Goal: Transaction & Acquisition: Book appointment/travel/reservation

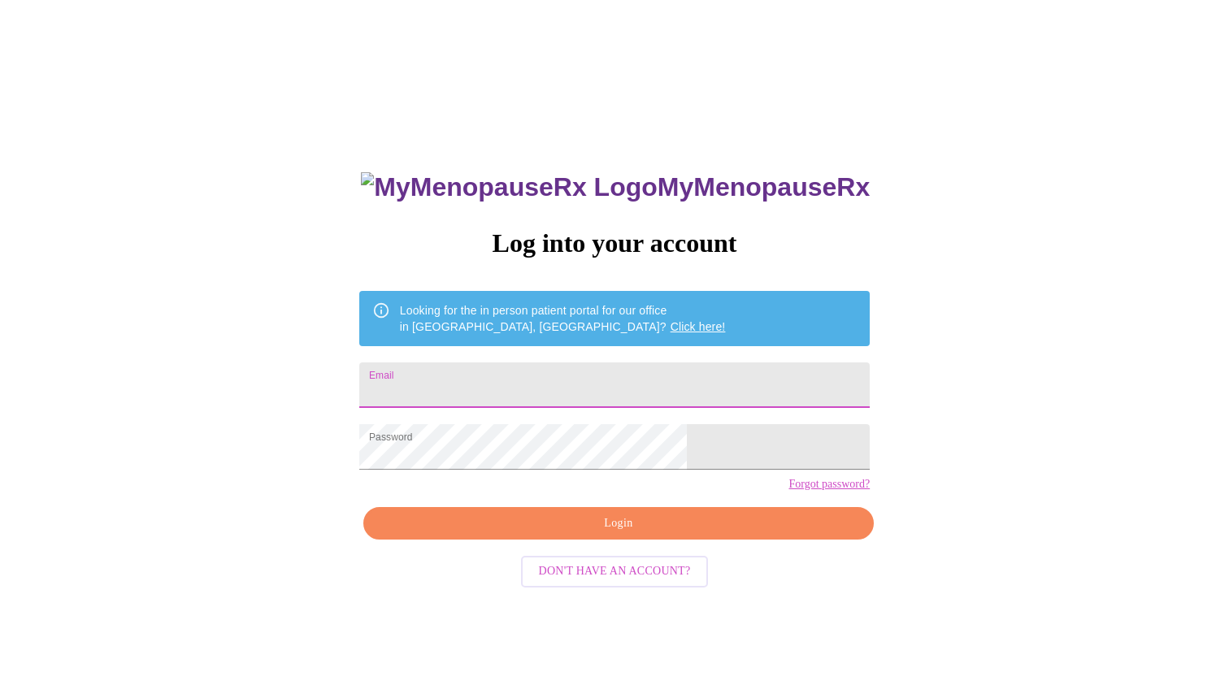
click at [566, 389] on input "Email" at bounding box center [614, 386] width 510 height 46
type input "sa"
type input "[EMAIL_ADDRESS][DOMAIN_NAME]"
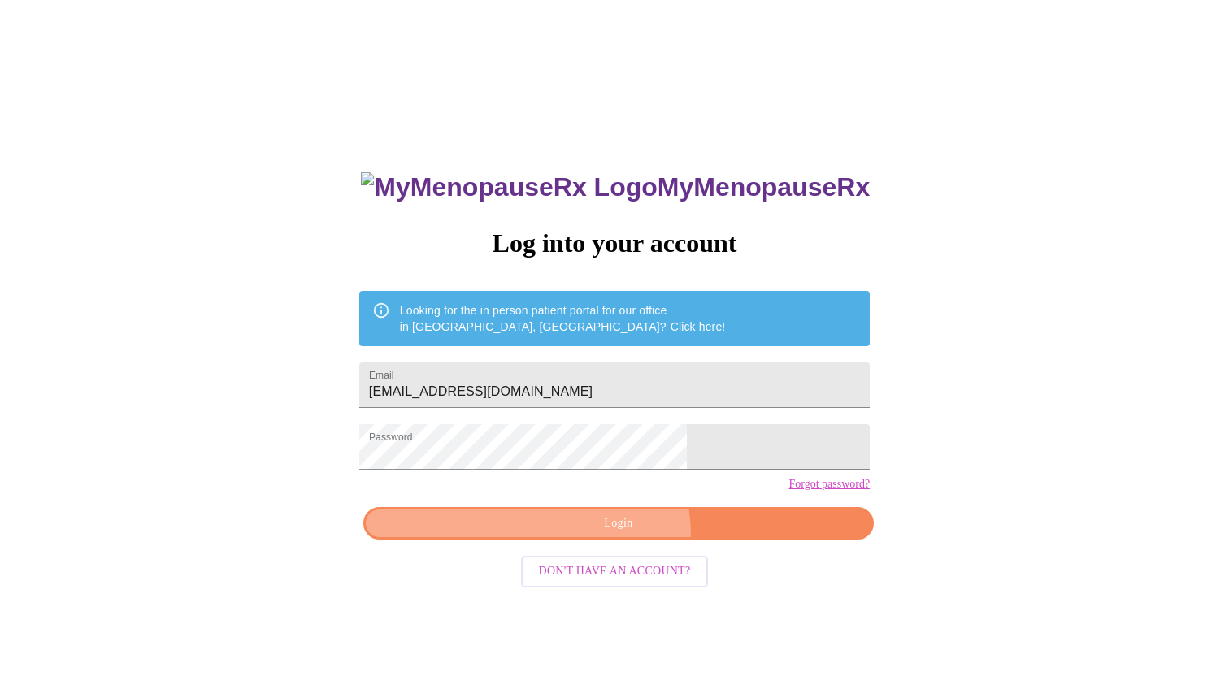
click at [615, 541] on button "Login" at bounding box center [618, 523] width 510 height 33
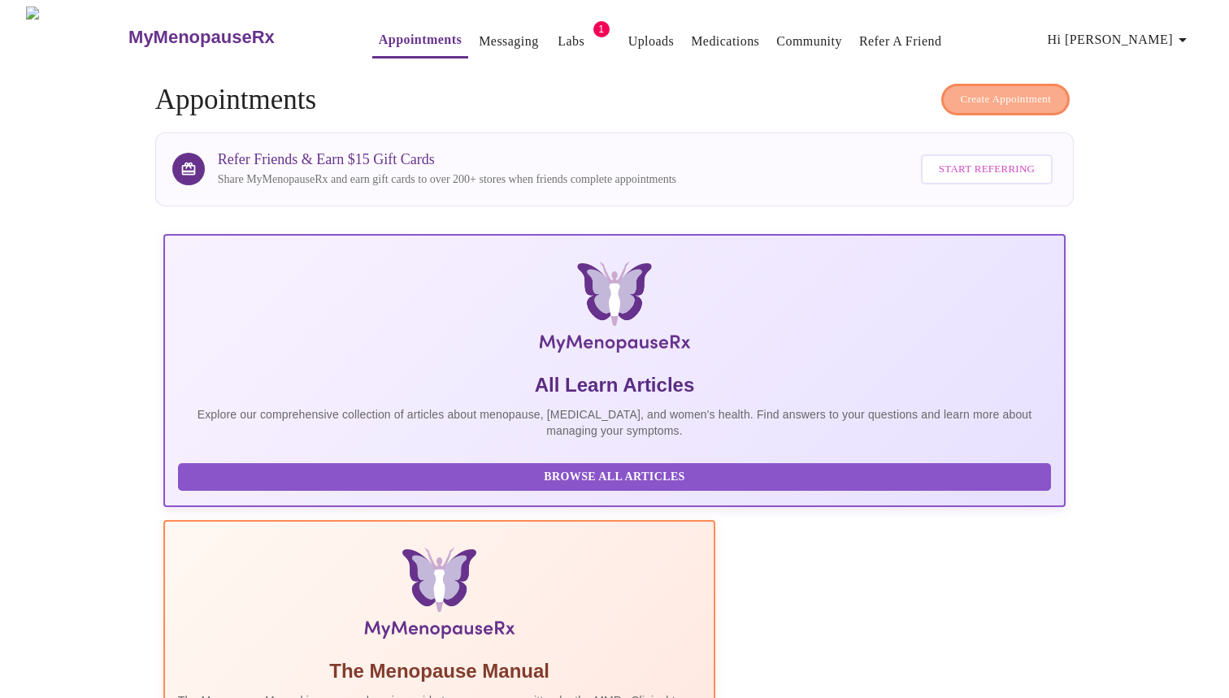
click at [982, 93] on span "Create Appointment" at bounding box center [1005, 99] width 91 height 19
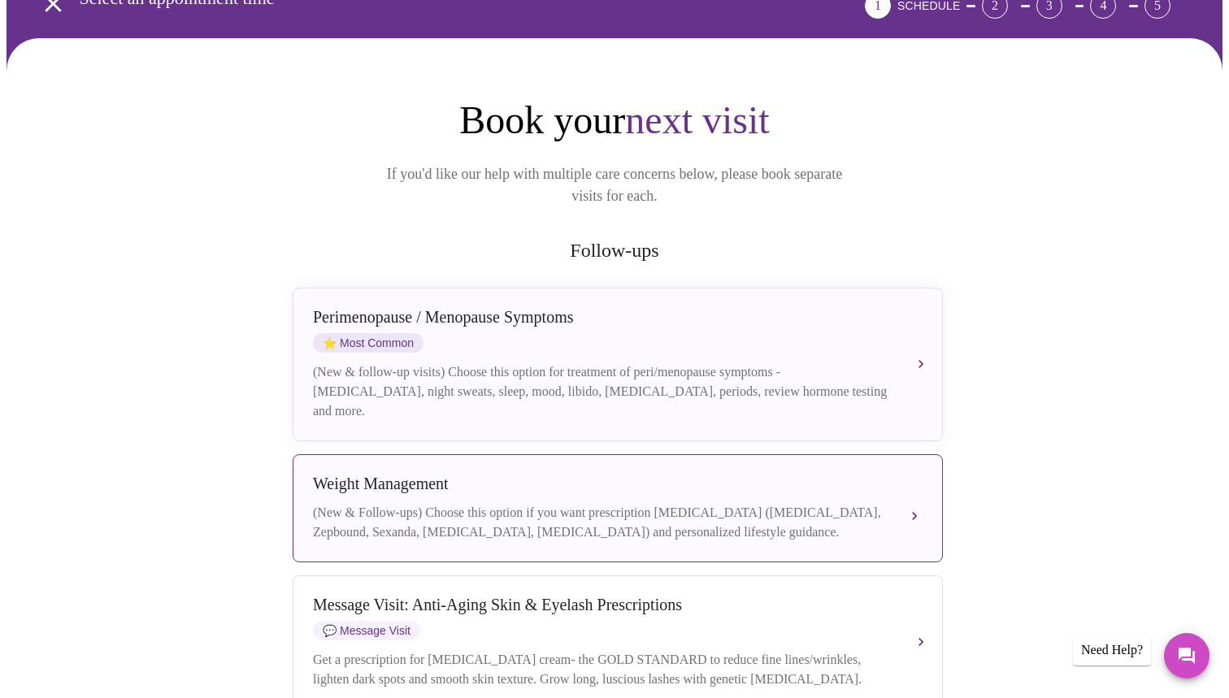
scroll to position [98, 0]
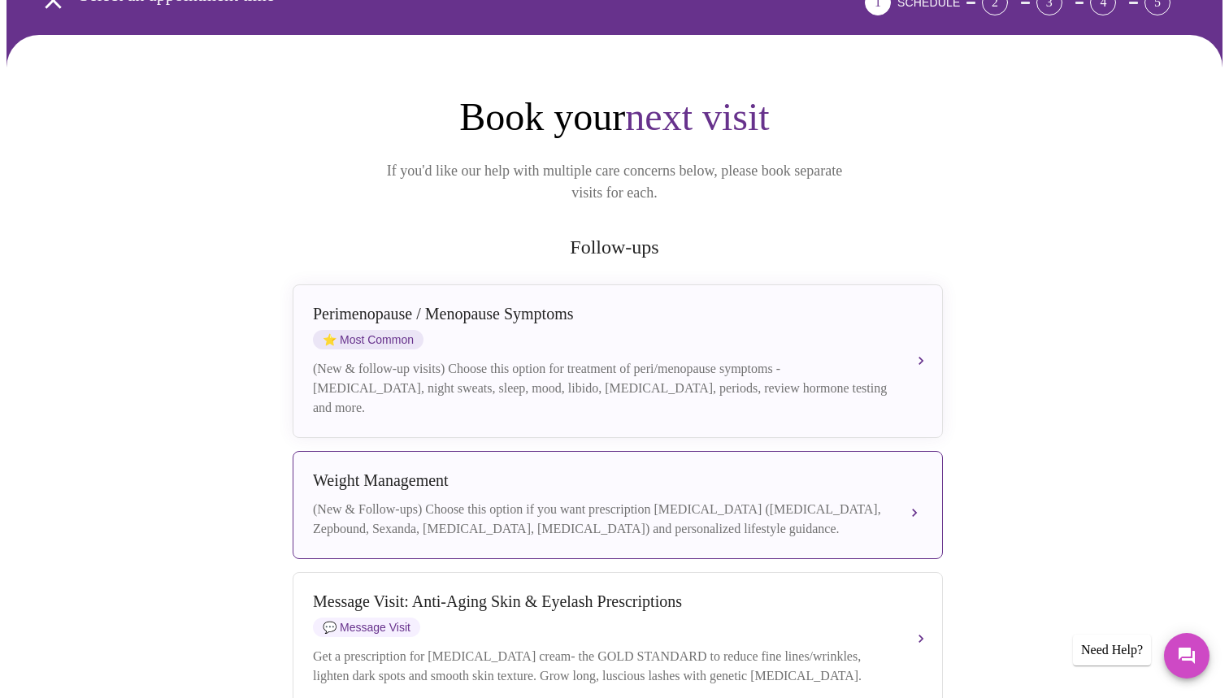
click at [590, 471] on div "Weight Management" at bounding box center [601, 480] width 577 height 19
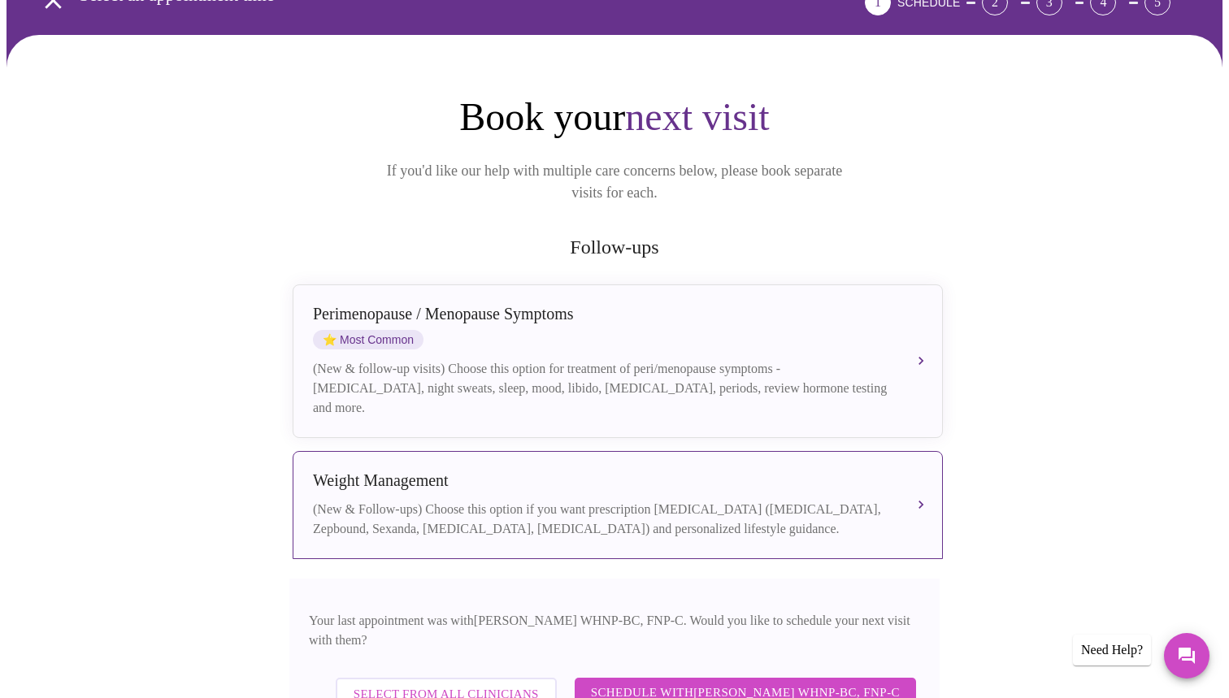
click at [678, 682] on span "Schedule with [PERSON_NAME] WHNP-BC, FNP-C" at bounding box center [745, 692] width 309 height 21
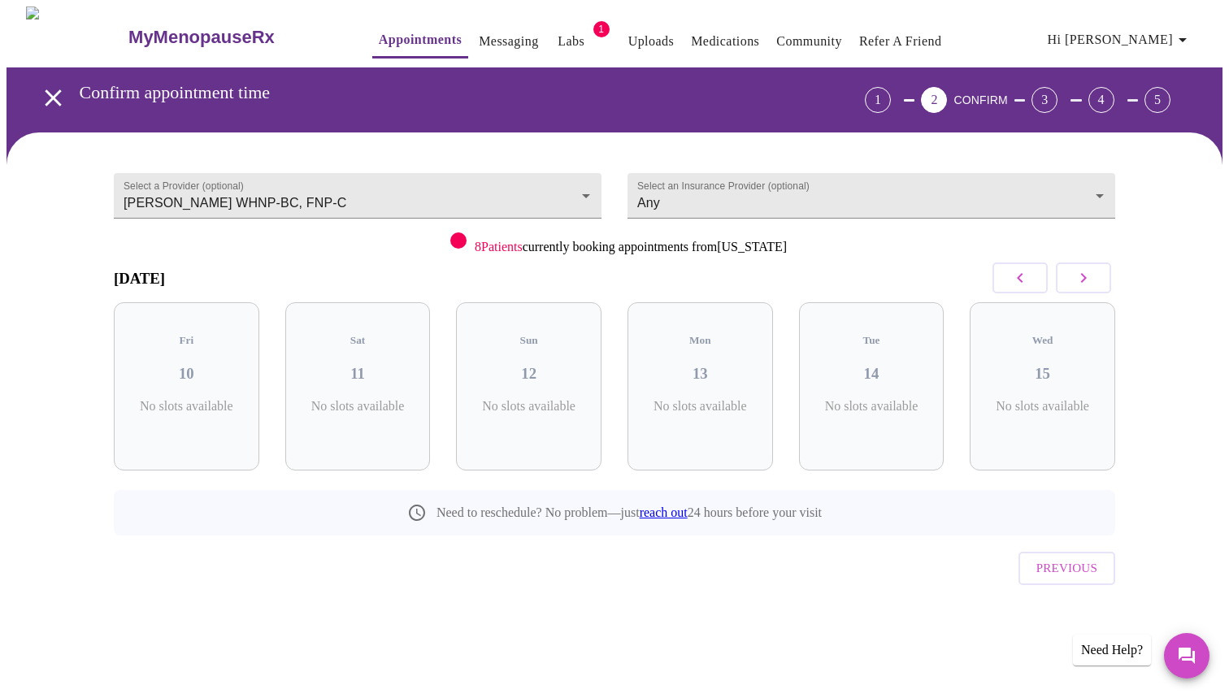
scroll to position [0, 0]
click at [657, 365] on h3 "13" at bounding box center [700, 374] width 119 height 18
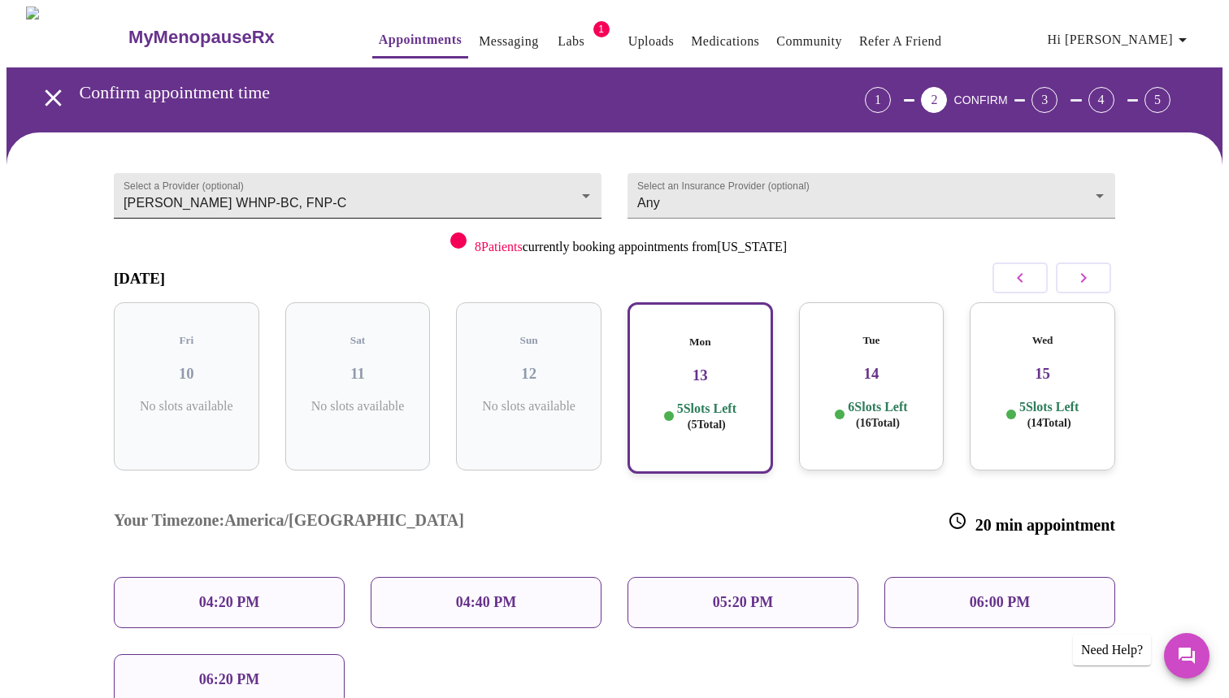
click at [462, 206] on body "MyMenopauseRx Appointments Messaging Labs 1 Uploads Medications Community Refer…" at bounding box center [615, 454] width 1216 height 895
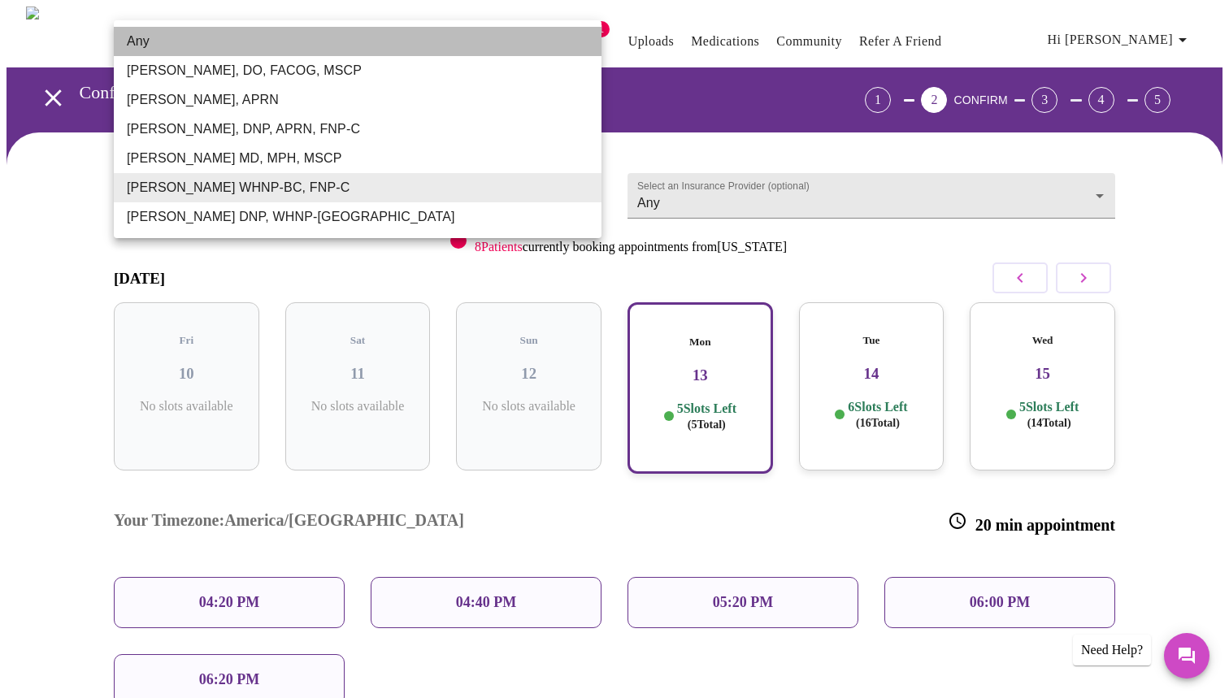
click at [467, 54] on li "Any" at bounding box center [358, 41] width 488 height 29
type input "Any"
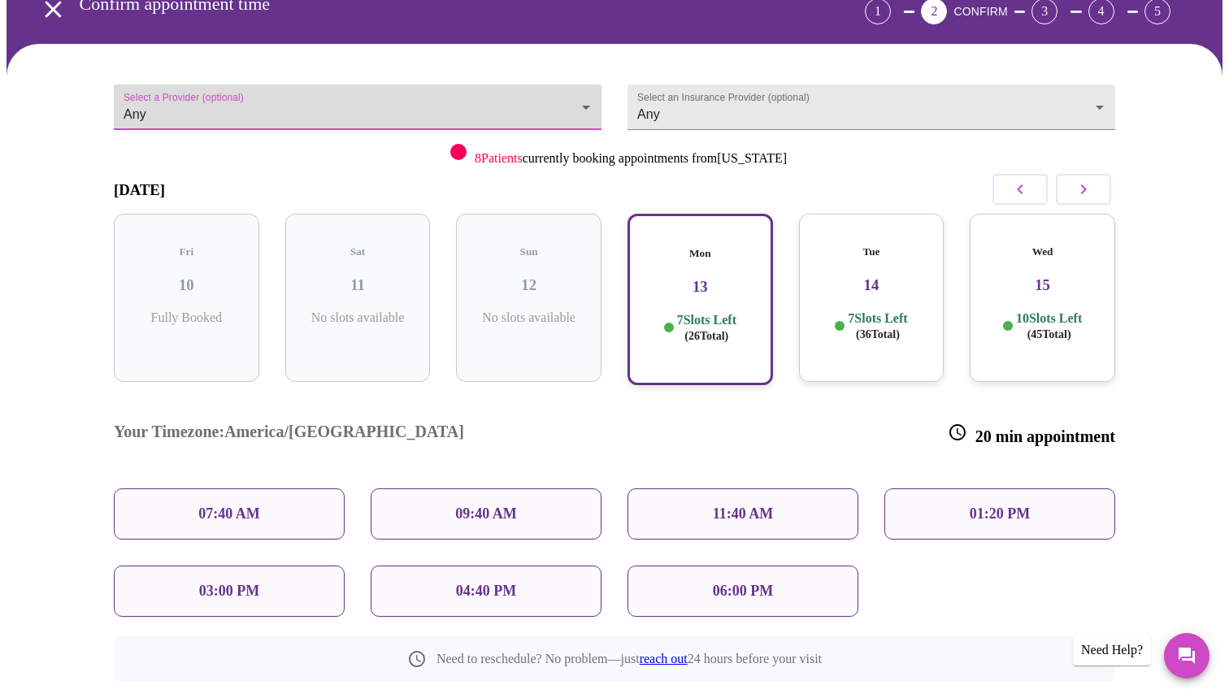
scroll to position [95, 0]
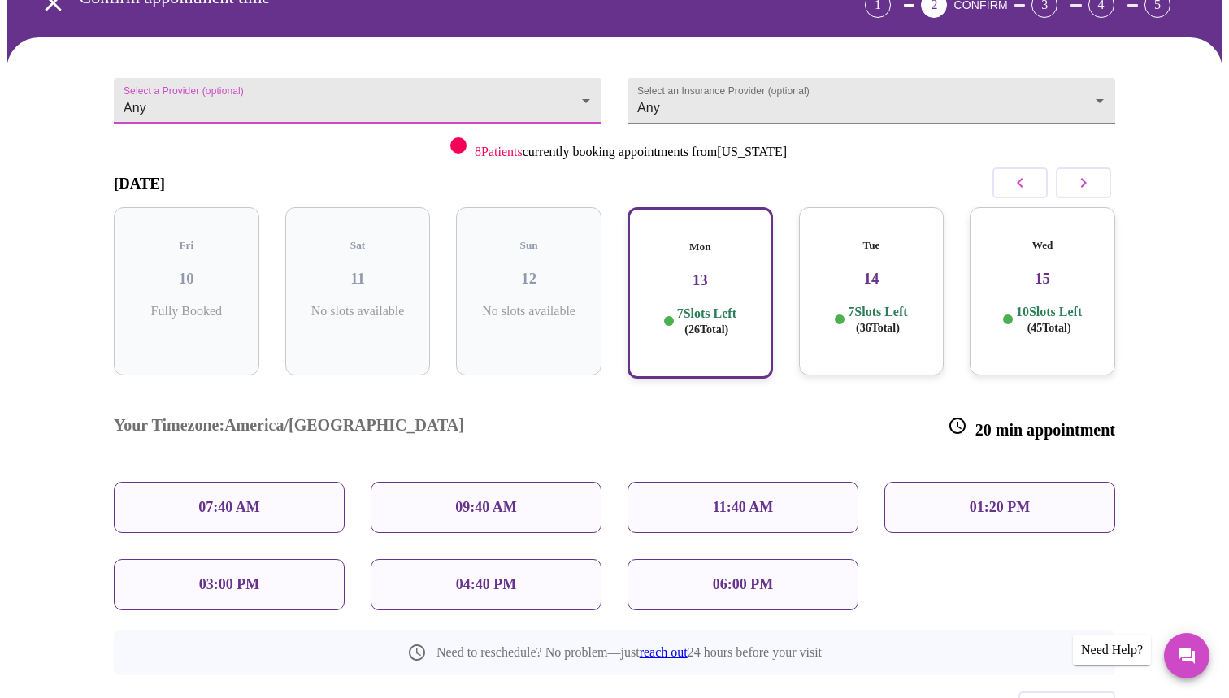
click at [765, 482] on div "11:40 AM" at bounding box center [743, 507] width 231 height 51
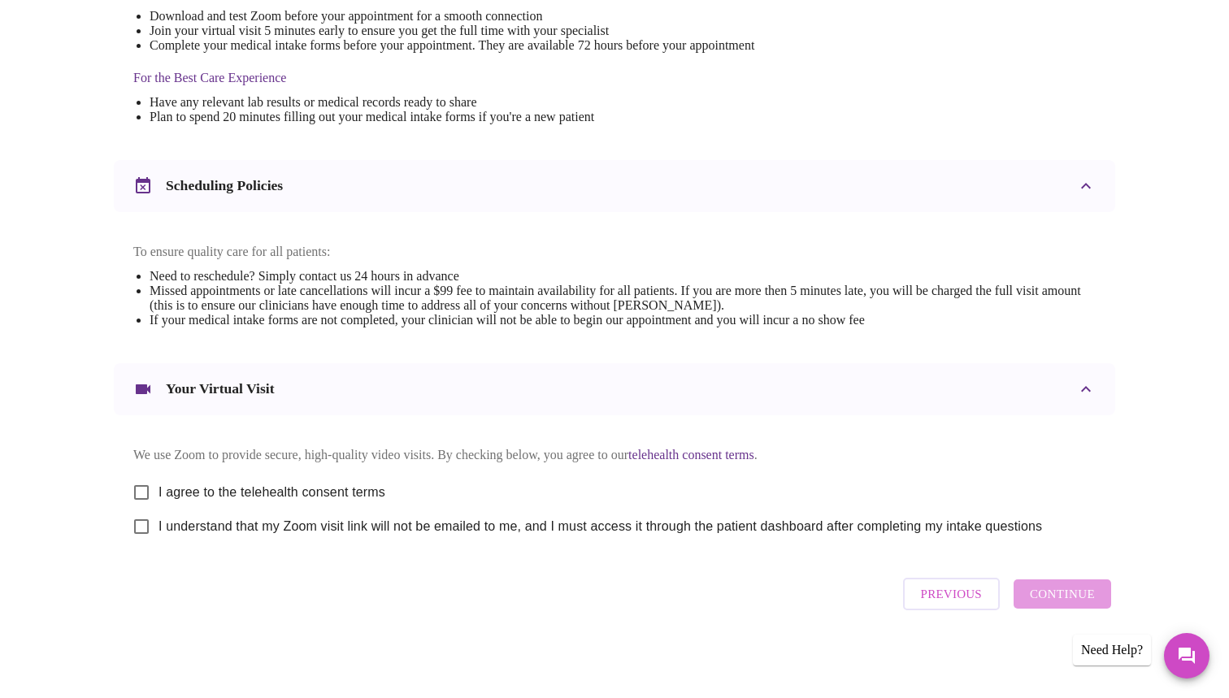
scroll to position [480, 0]
click at [139, 487] on input "I agree to the telehealth consent terms" at bounding box center [141, 493] width 34 height 34
checkbox input "true"
click at [139, 523] on input "I understand that my Zoom visit link will not be emailed to me, and I must acce…" at bounding box center [141, 527] width 34 height 34
checkbox input "true"
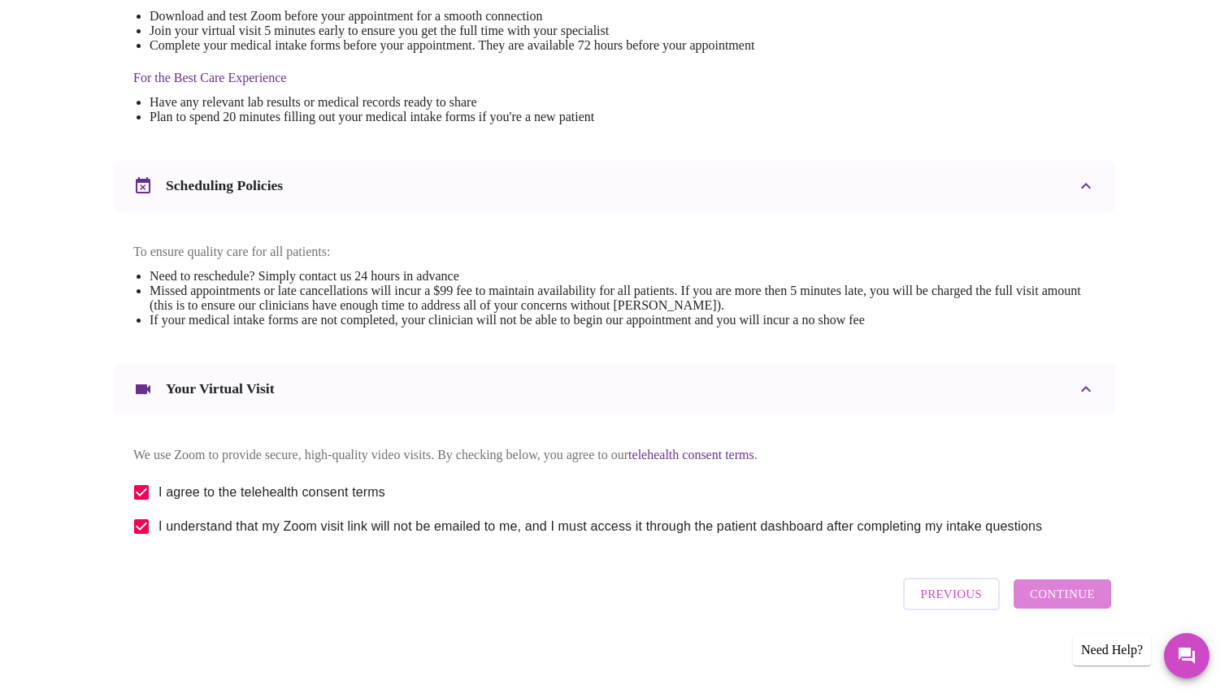
click at [1082, 597] on span "Continue" at bounding box center [1062, 594] width 65 height 21
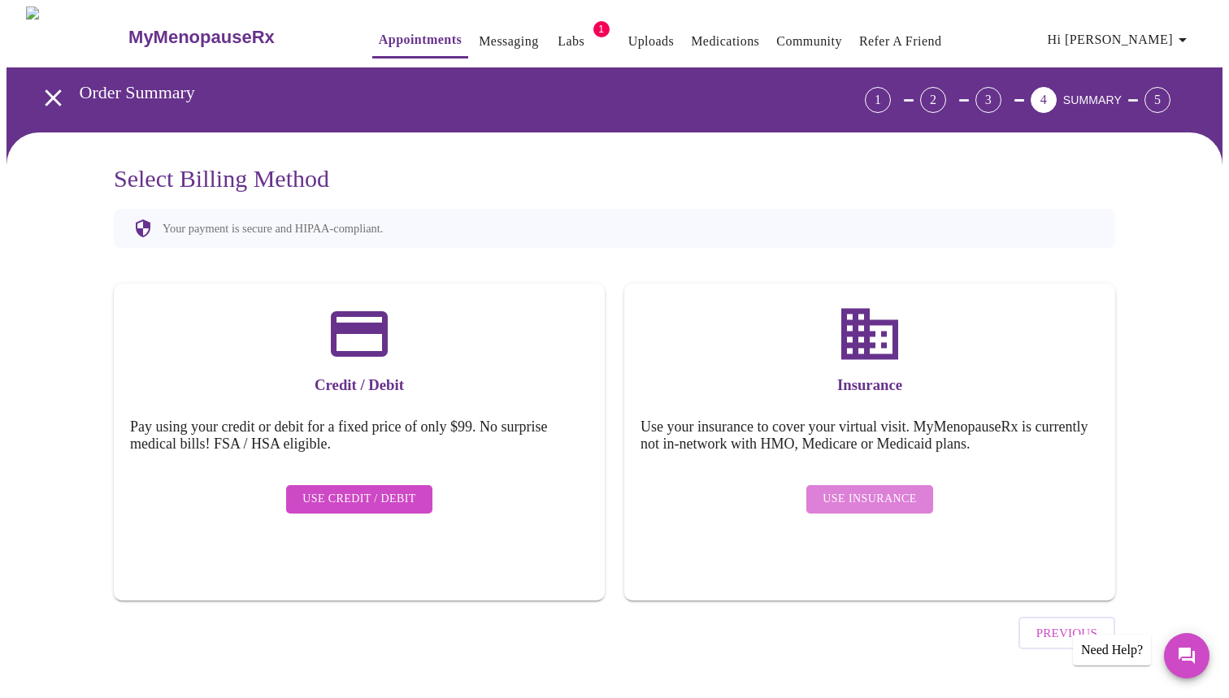
click at [878, 489] on span "Use Insurance" at bounding box center [869, 499] width 93 height 20
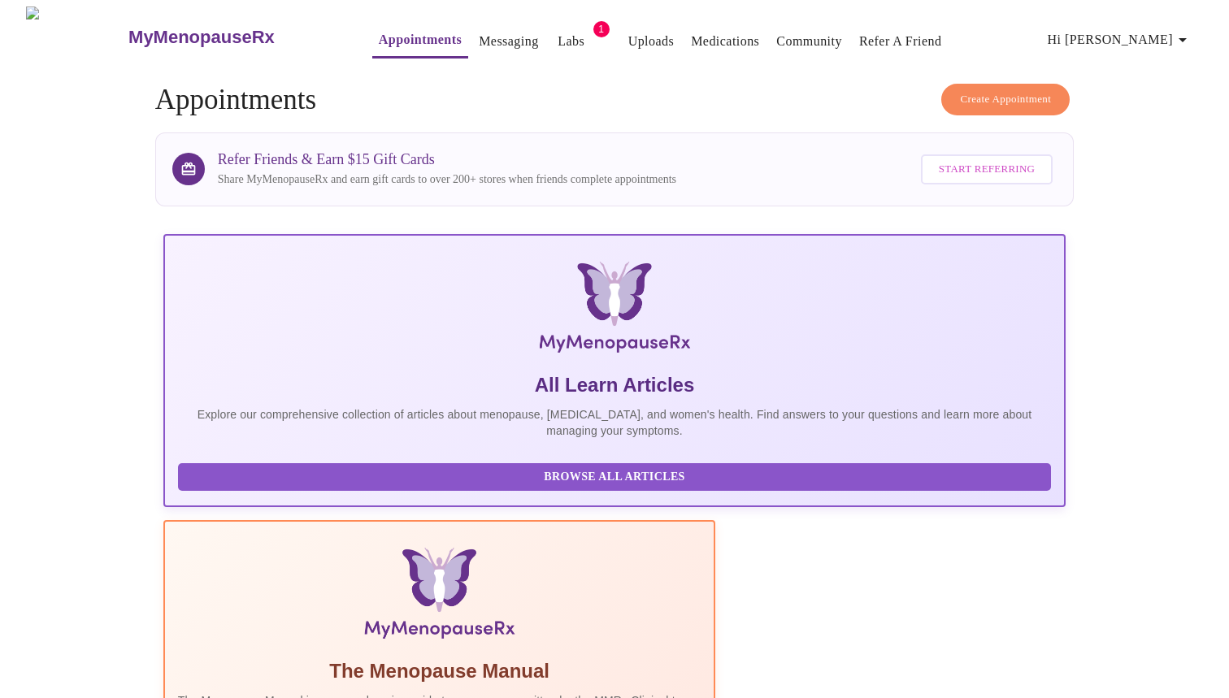
click at [992, 91] on span "Create Appointment" at bounding box center [1005, 99] width 91 height 19
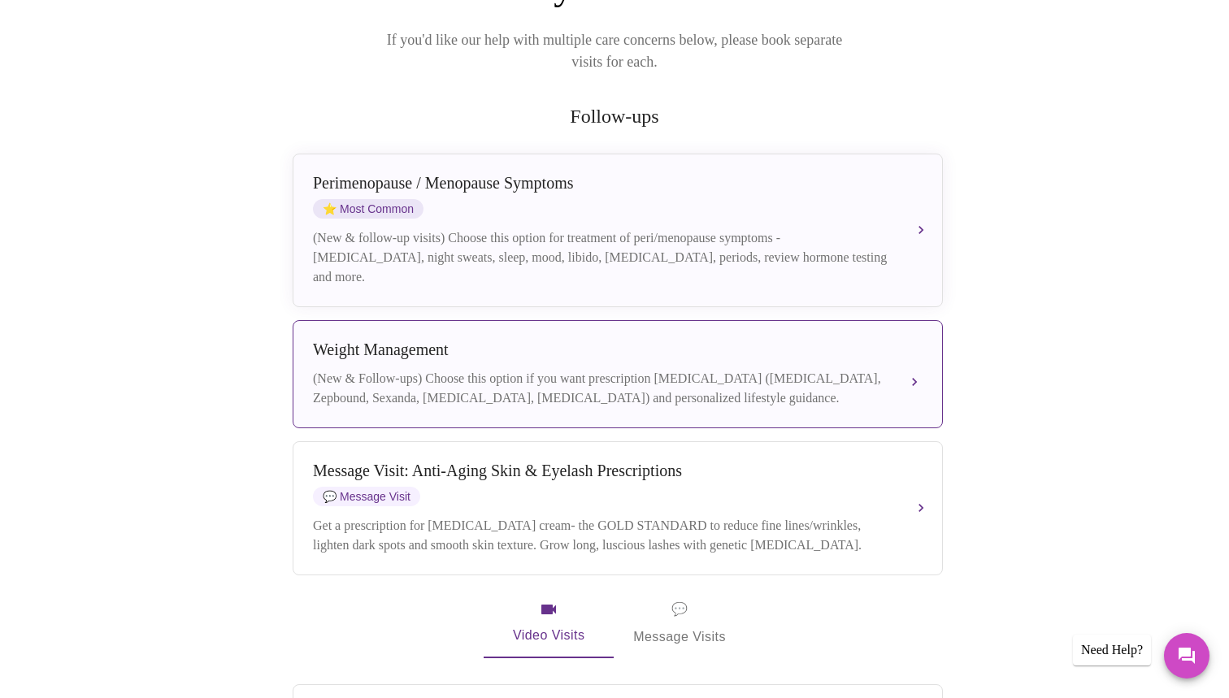
scroll to position [230, 0]
click at [614, 376] on div "(New & Follow-ups) Choose this option if you want prescription [MEDICAL_DATA] (…" at bounding box center [601, 386] width 577 height 39
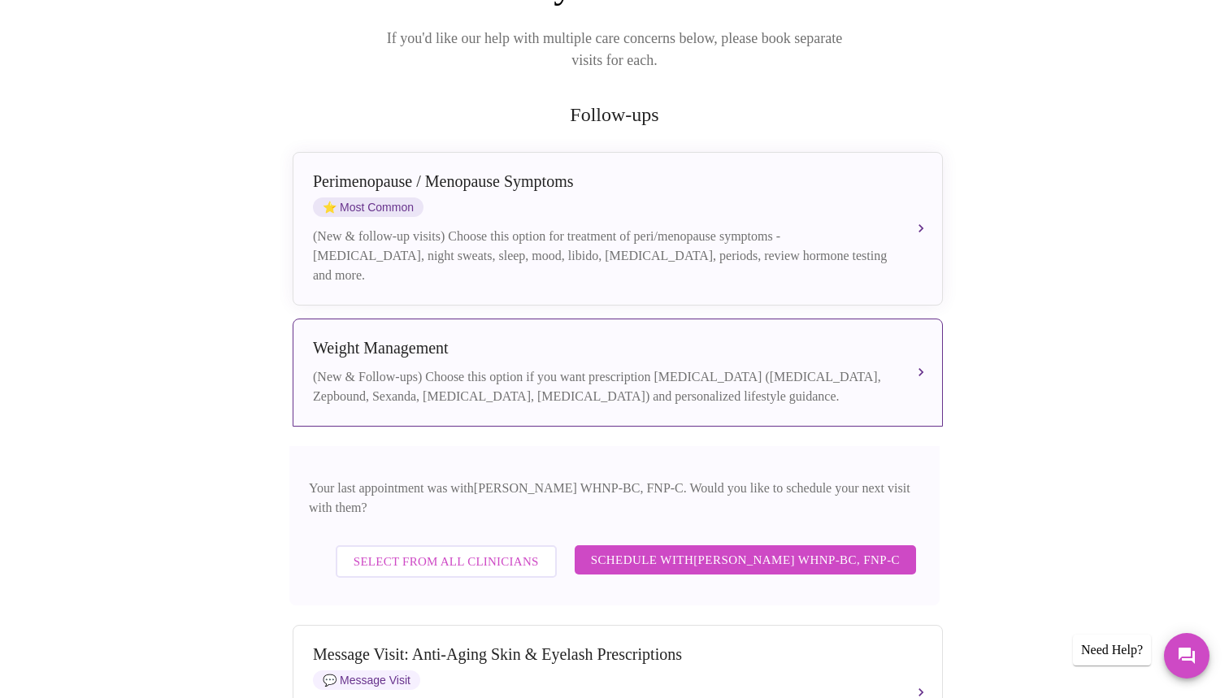
click at [716, 550] on span "Schedule with [PERSON_NAME] WHNP-BC, FNP-C" at bounding box center [745, 560] width 309 height 21
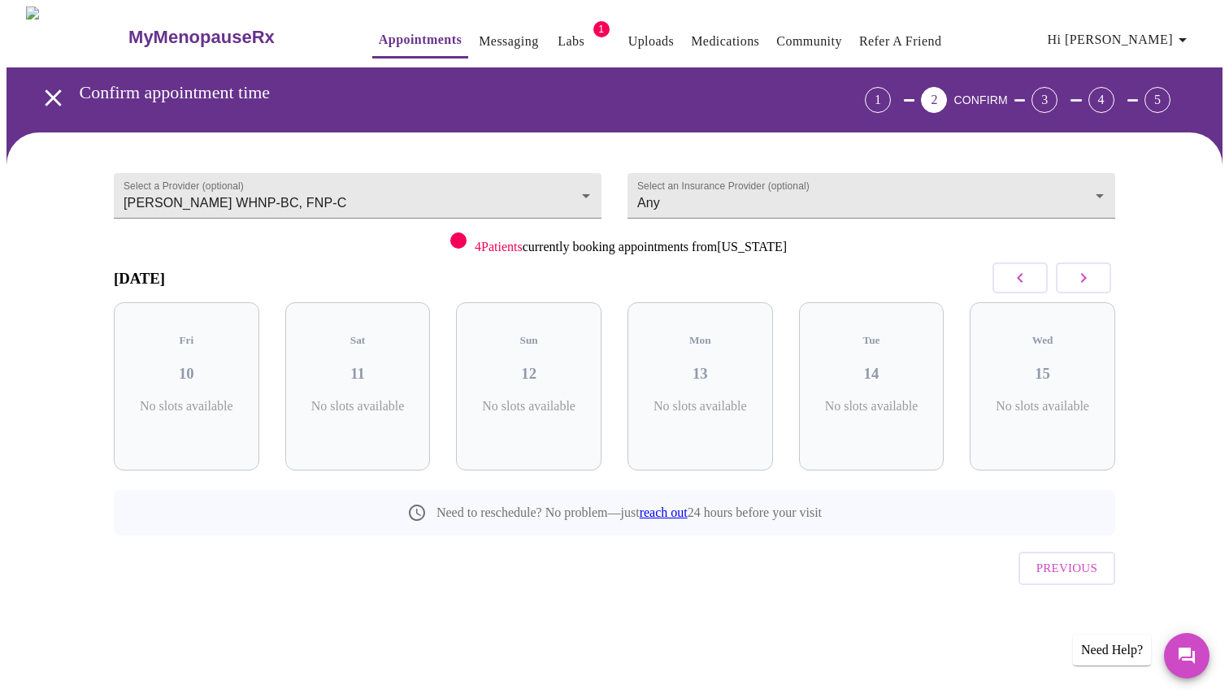
scroll to position [0, 0]
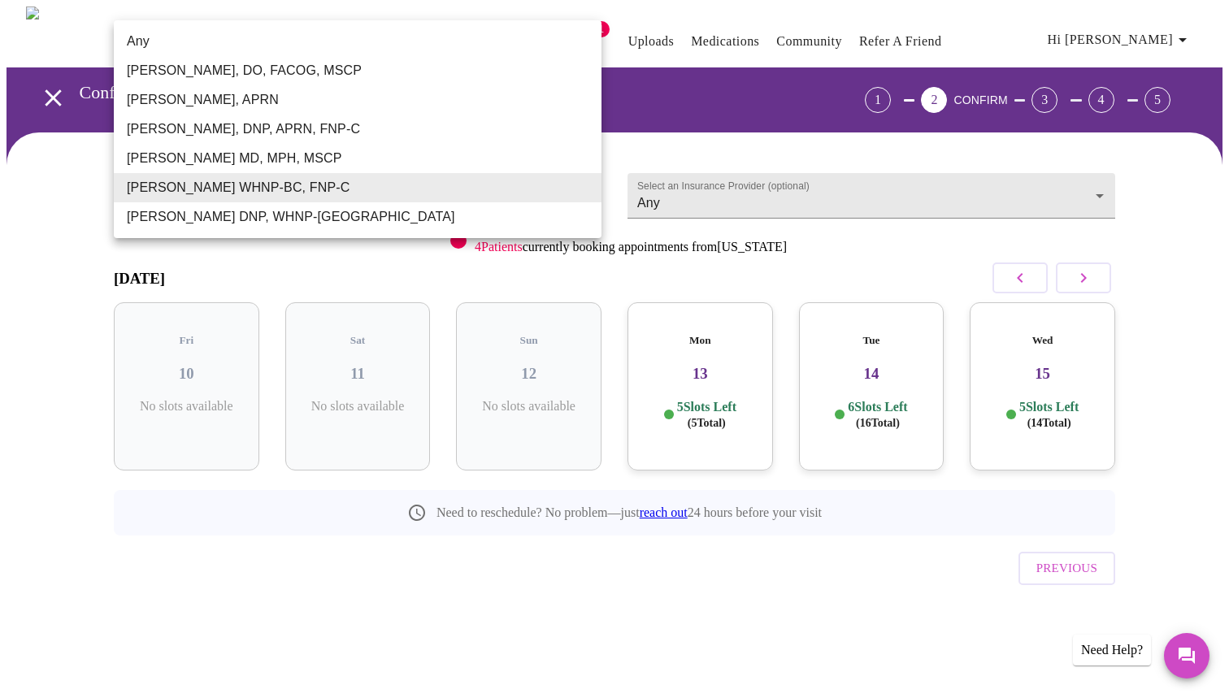
click at [532, 195] on body "MyMenopauseRx Appointments Messaging Labs 1 Uploads Medications Community Refer…" at bounding box center [615, 337] width 1216 height 660
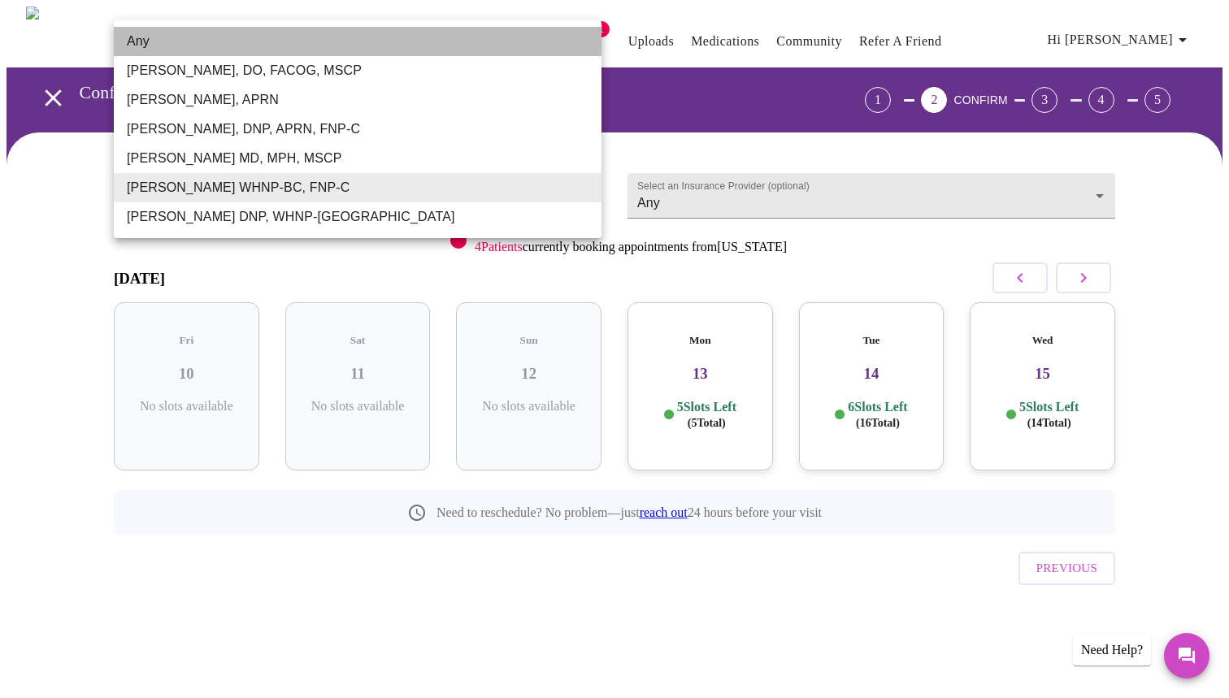
click at [297, 43] on li "Any" at bounding box center [358, 41] width 488 height 29
type input "Any"
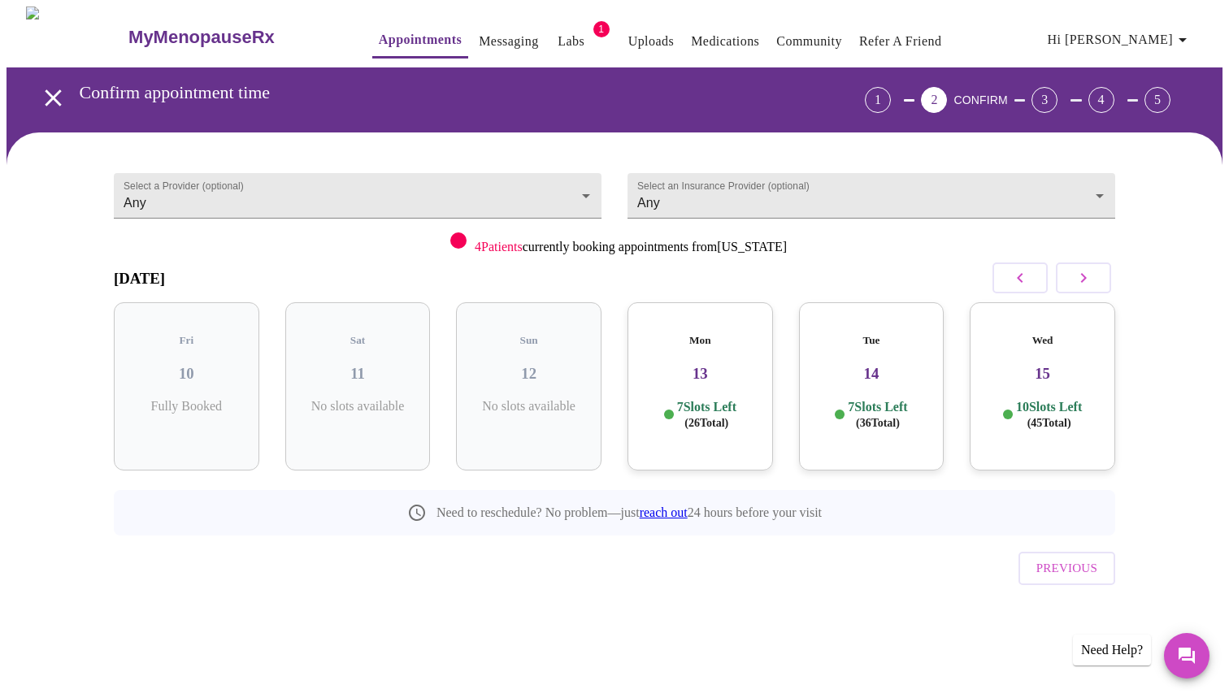
click at [673, 378] on div "Mon 13 7 Slots Left ( 26 Total)" at bounding box center [701, 386] width 146 height 168
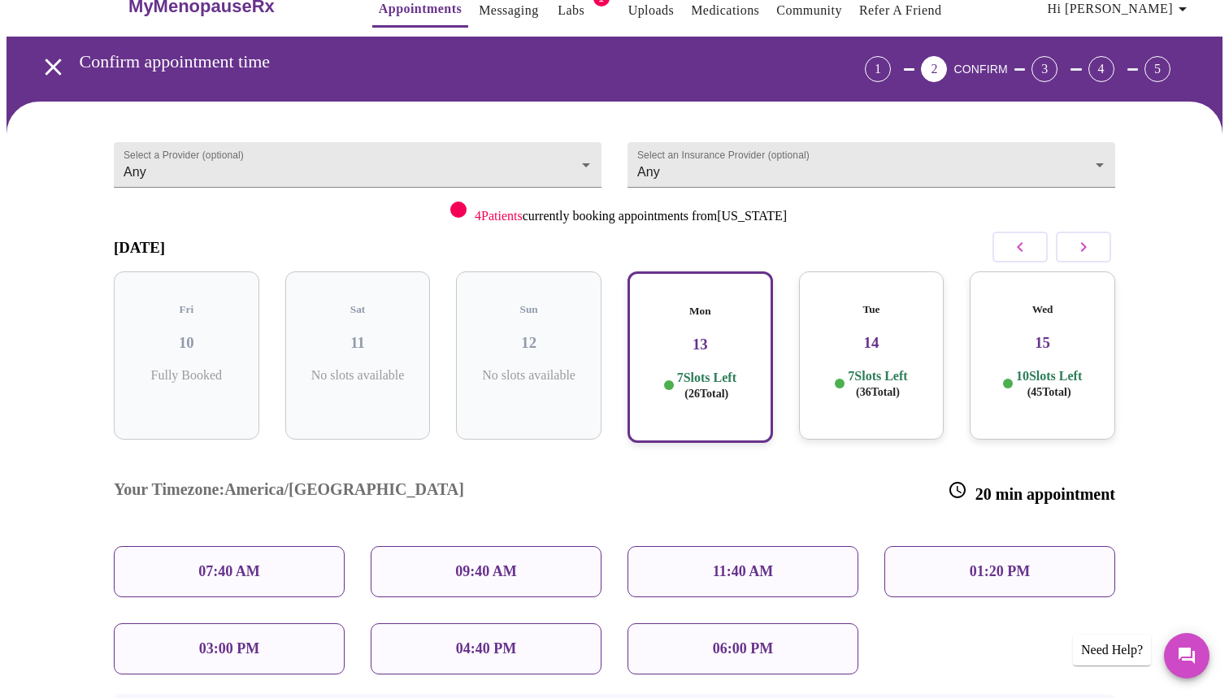
scroll to position [36, 0]
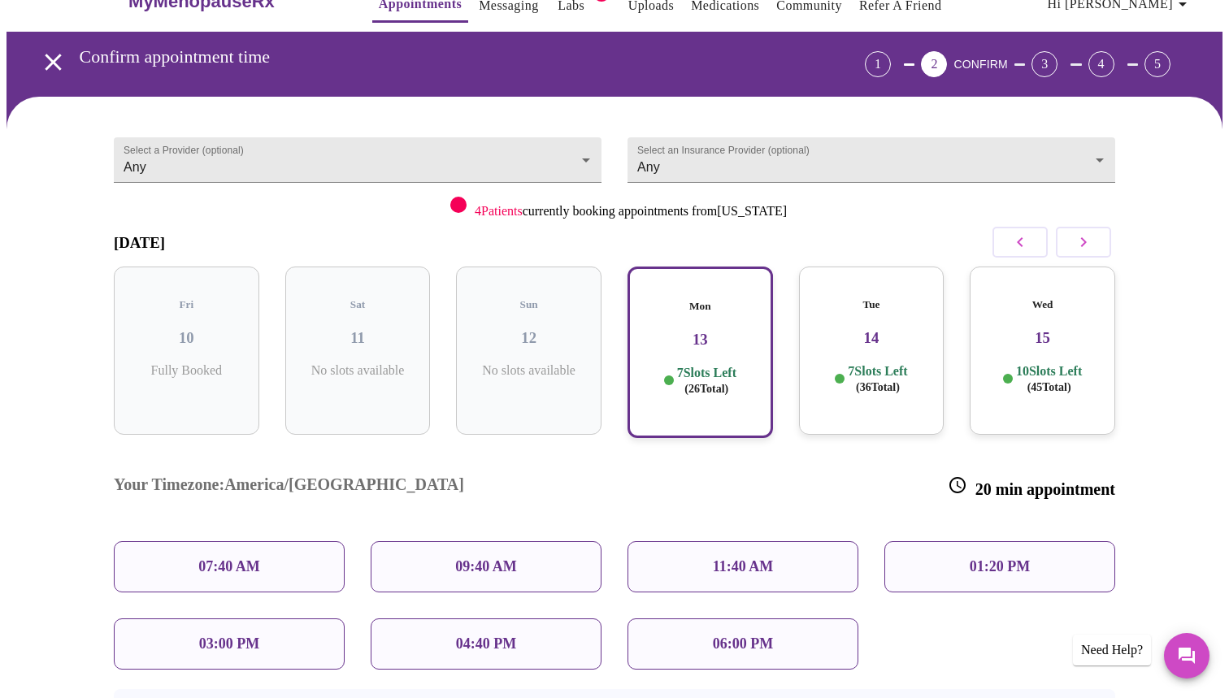
click at [788, 541] on div "11:40 AM" at bounding box center [743, 566] width 231 height 51
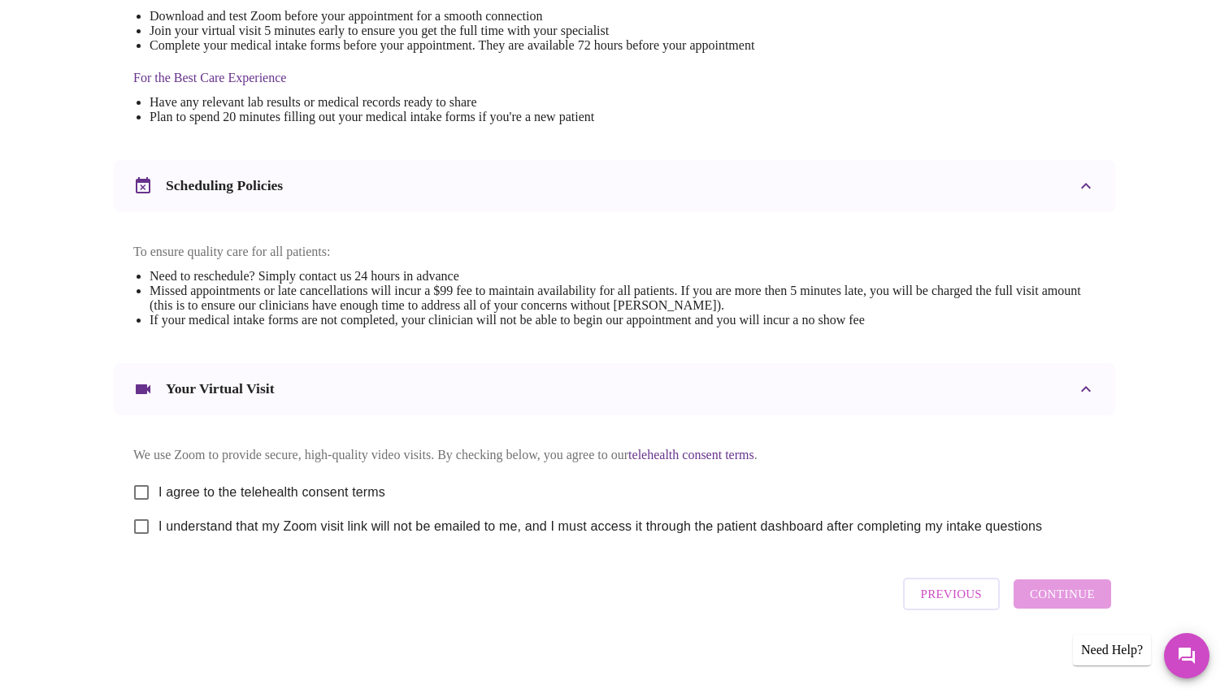
scroll to position [480, 0]
click at [138, 479] on input "I agree to the telehealth consent terms" at bounding box center [141, 493] width 34 height 34
checkbox input "true"
click at [137, 530] on input "I understand that my Zoom visit link will not be emailed to me, and I must acce…" at bounding box center [141, 527] width 34 height 34
checkbox input "true"
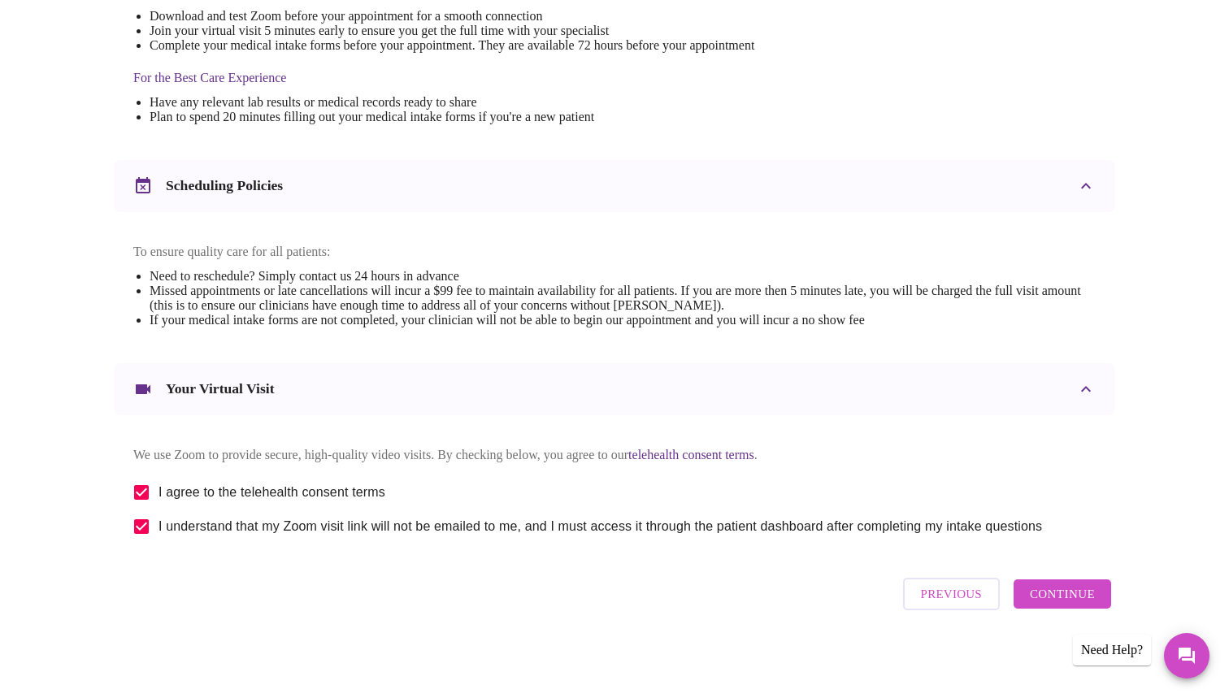
click at [1063, 615] on div "Previous Continue" at bounding box center [1007, 594] width 216 height 49
click at [1069, 602] on span "Continue" at bounding box center [1062, 594] width 65 height 21
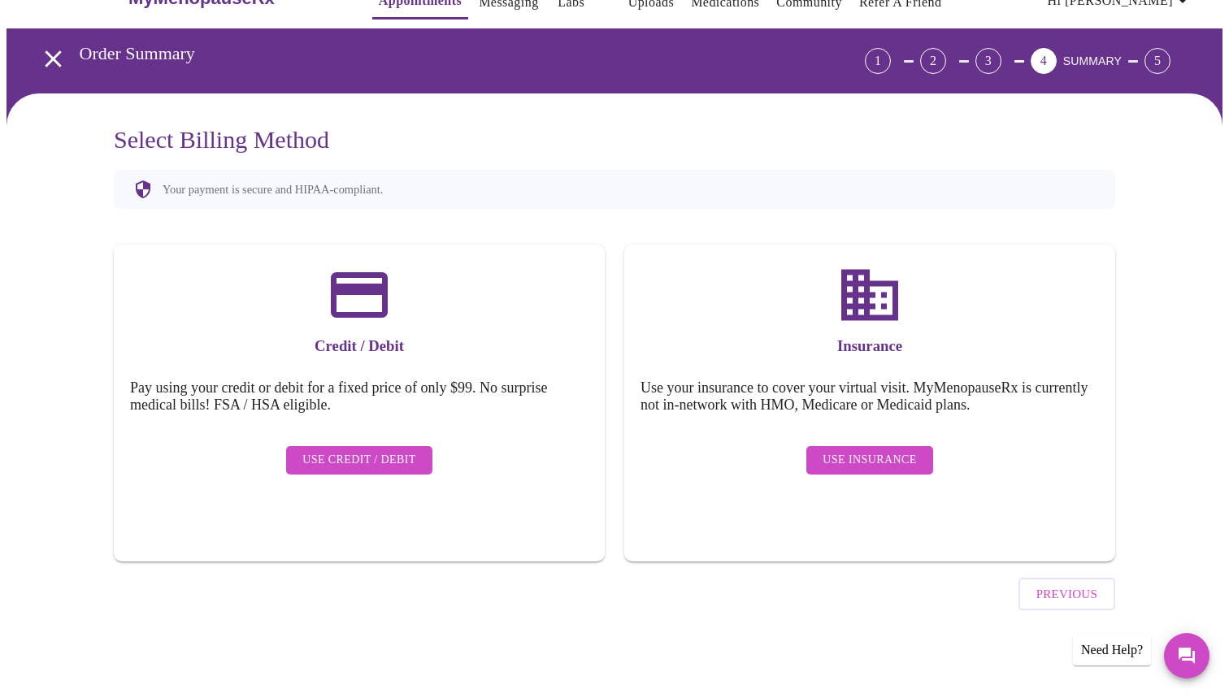
scroll to position [0, 0]
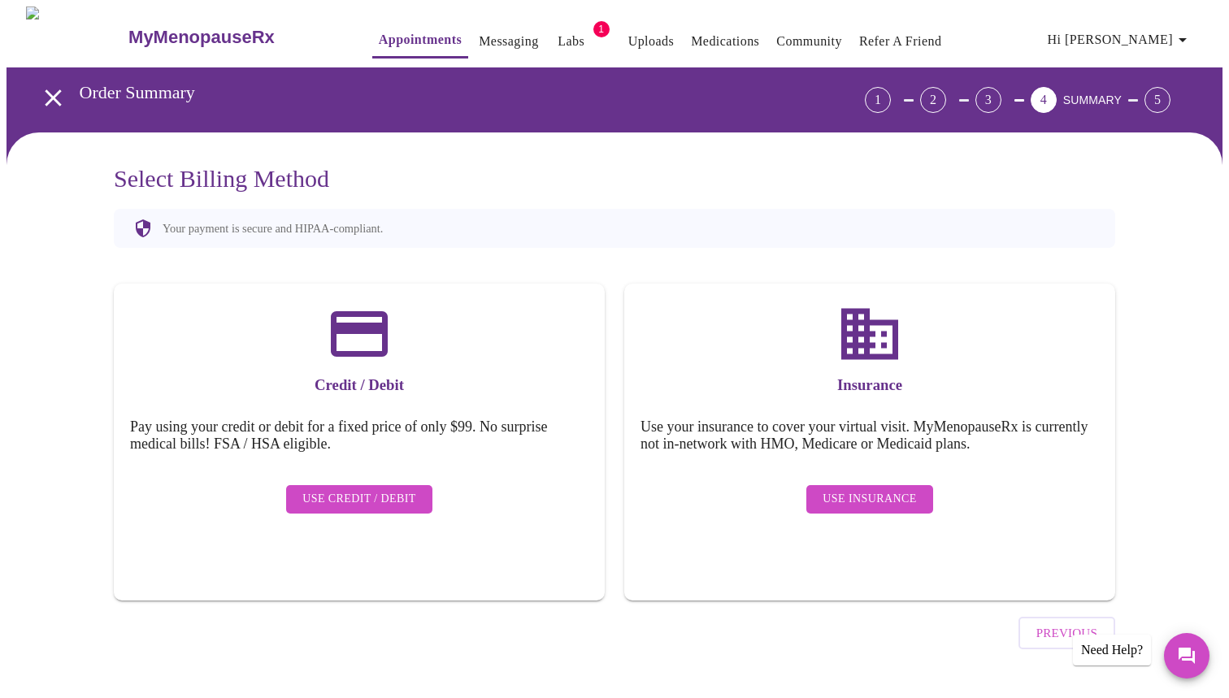
click at [900, 489] on span "Use Insurance" at bounding box center [869, 499] width 93 height 20
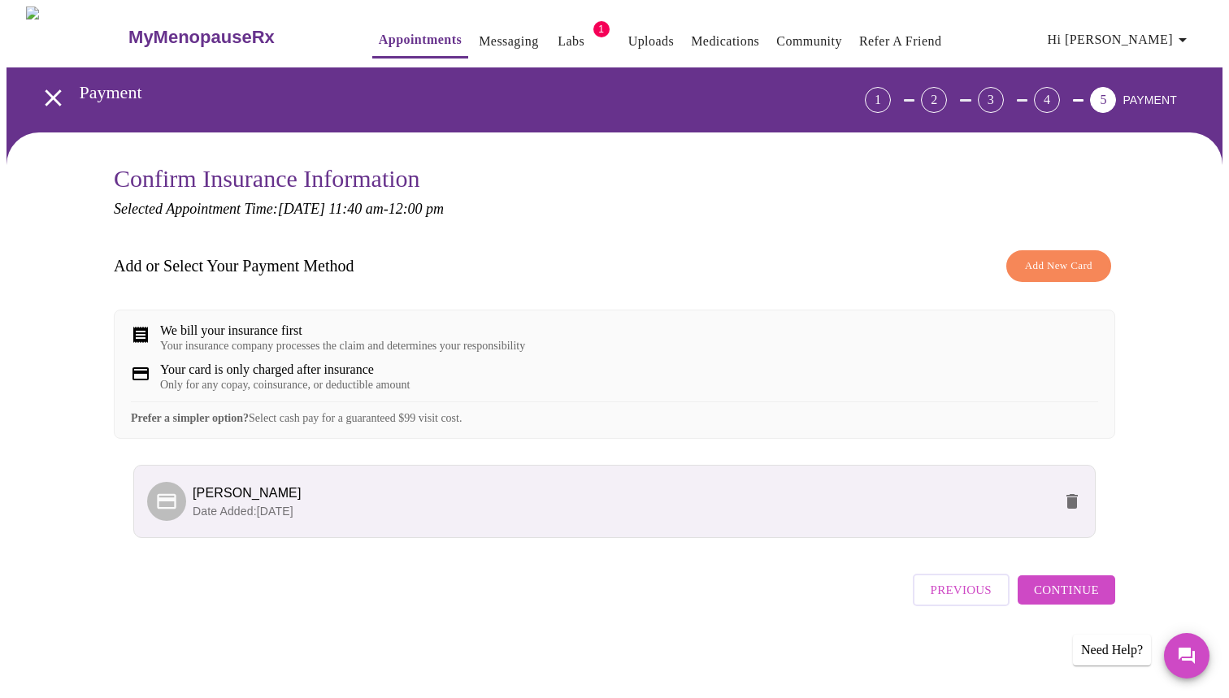
scroll to position [9, 0]
click at [1060, 601] on span "Continue" at bounding box center [1066, 590] width 65 height 21
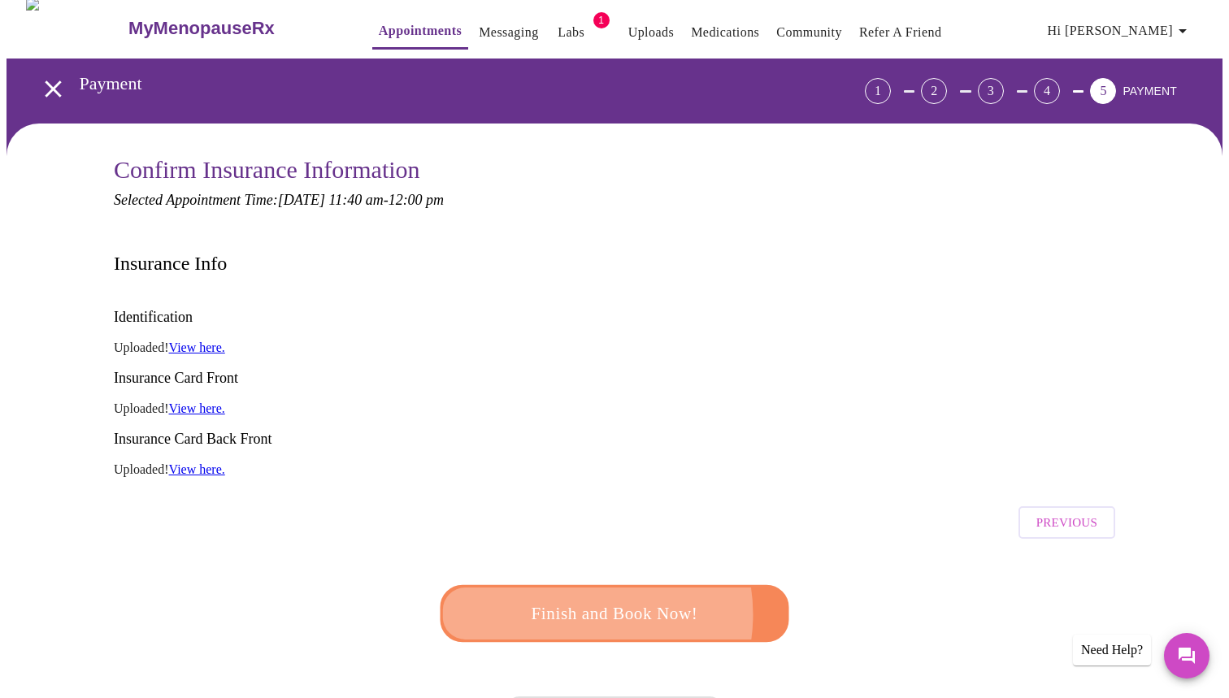
click at [580, 598] on span "Finish and Book Now!" at bounding box center [614, 613] width 306 height 31
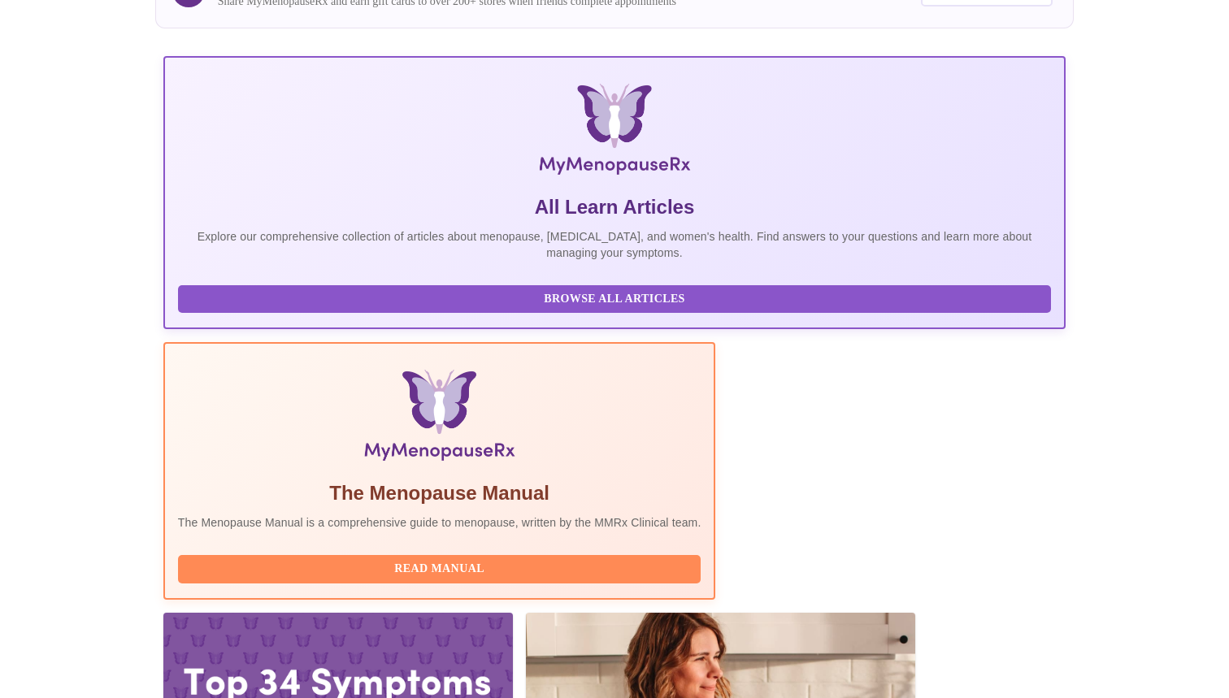
scroll to position [444, 0]
